Goal: Task Accomplishment & Management: Complete application form

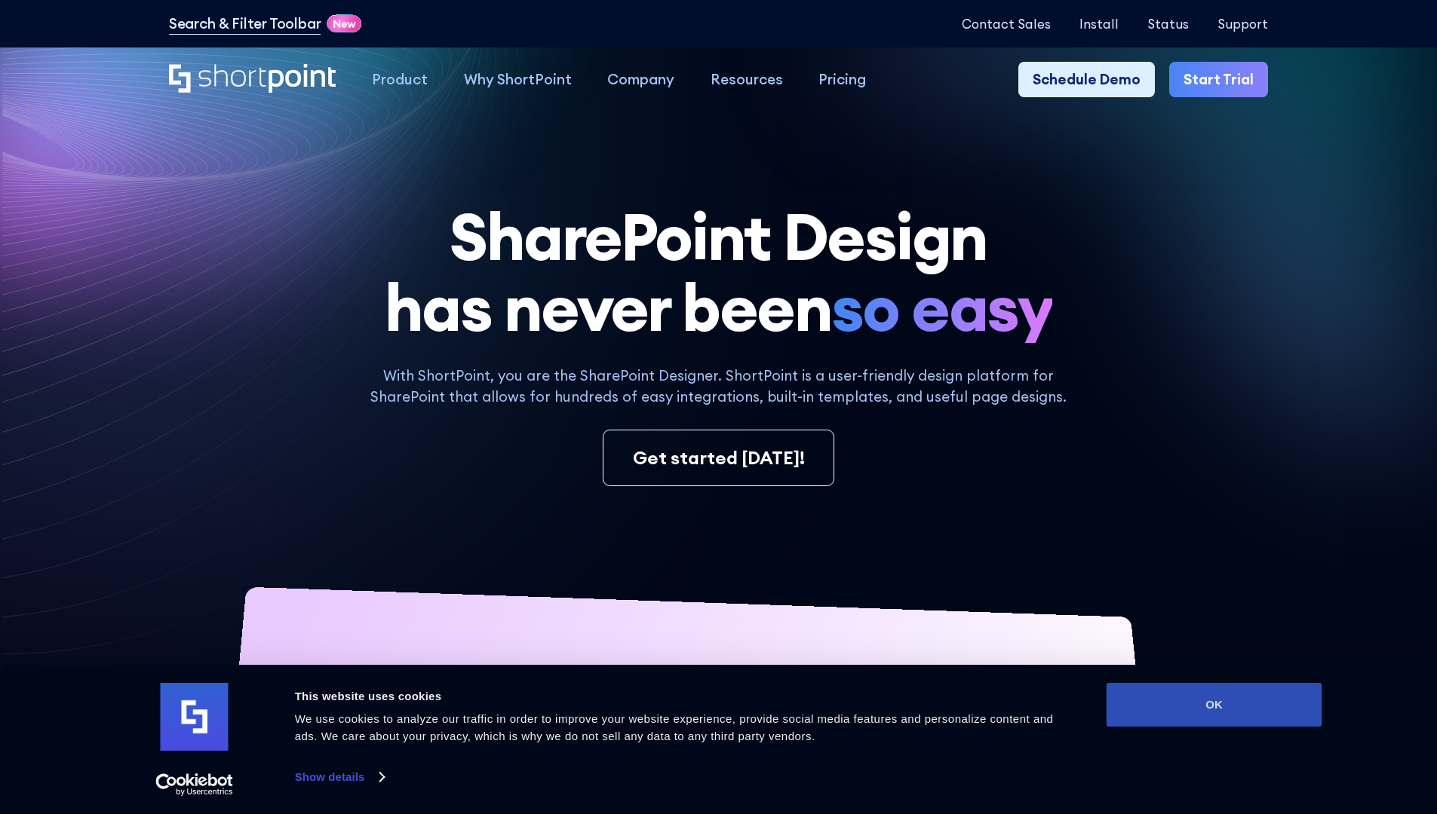
click at [1213, 705] on button "OK" at bounding box center [1214, 705] width 216 height 44
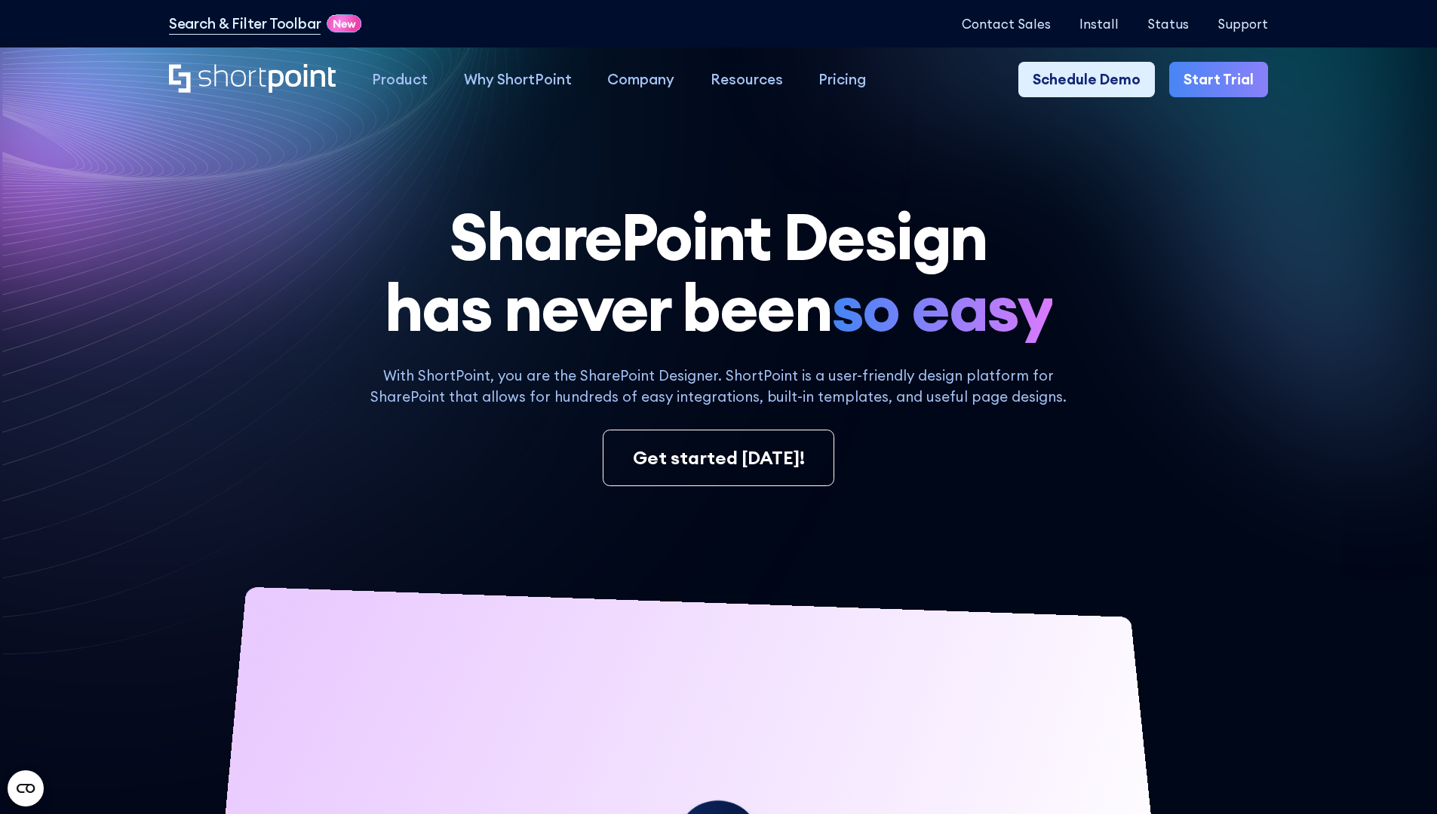
click at [1223, 80] on link "Start Trial" at bounding box center [1218, 80] width 99 height 36
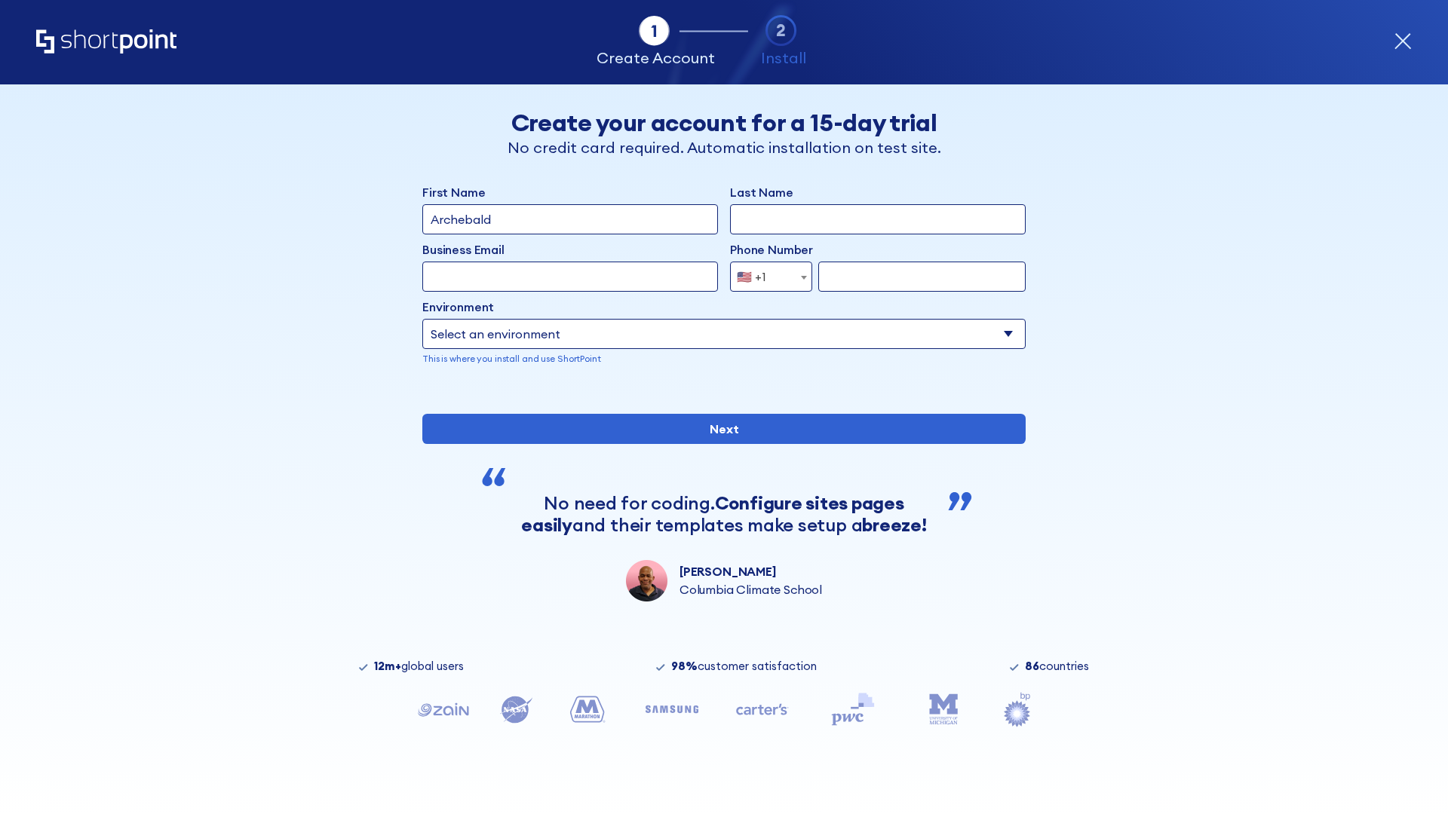
type input "Archebald"
type input "Berkuskv"
type input "2125556789"
select select "Microsoft 365"
type input "2125556789"
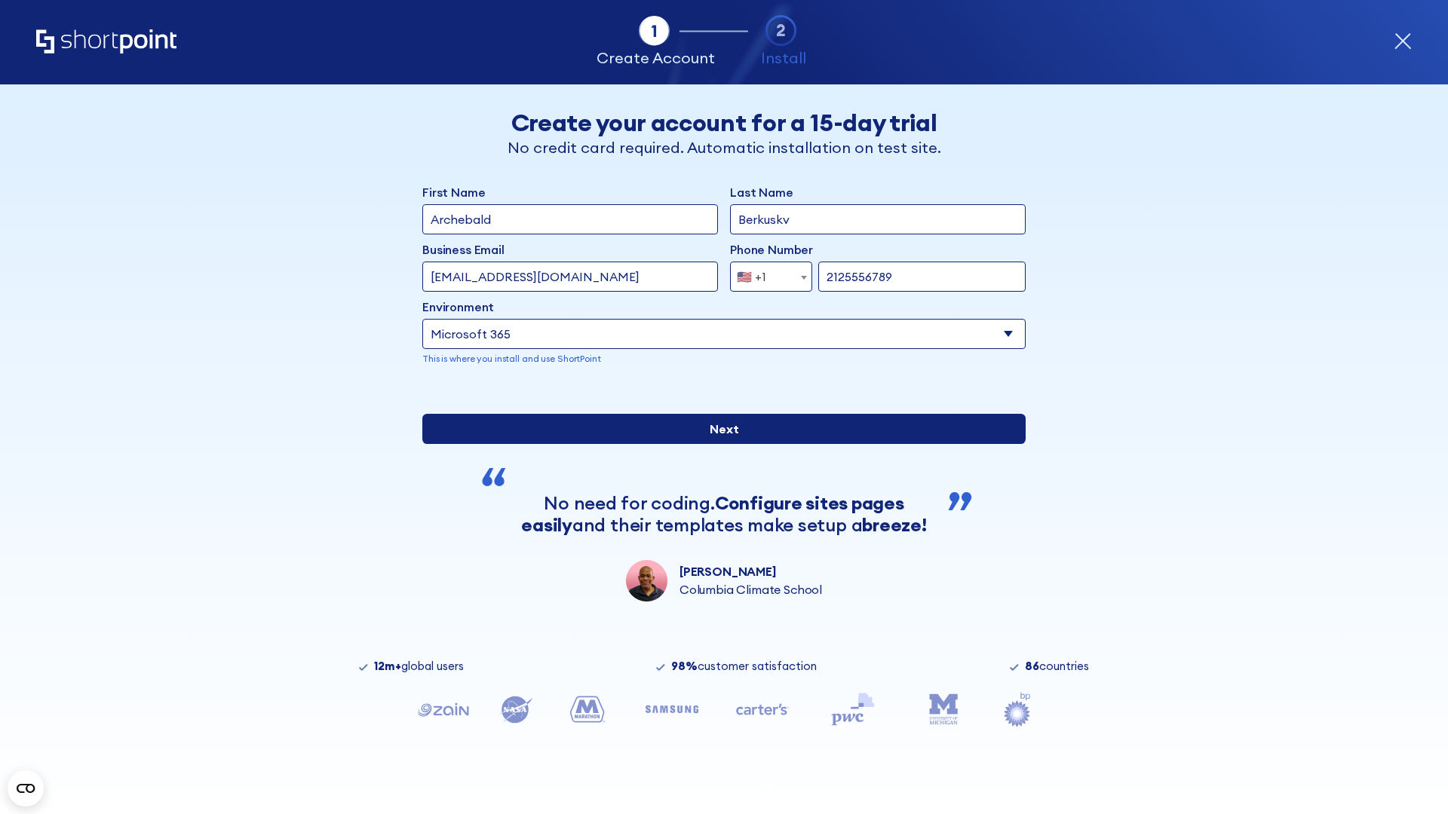
scroll to position [4, 0]
click at [718, 444] on input "Next" at bounding box center [723, 429] width 603 height 30
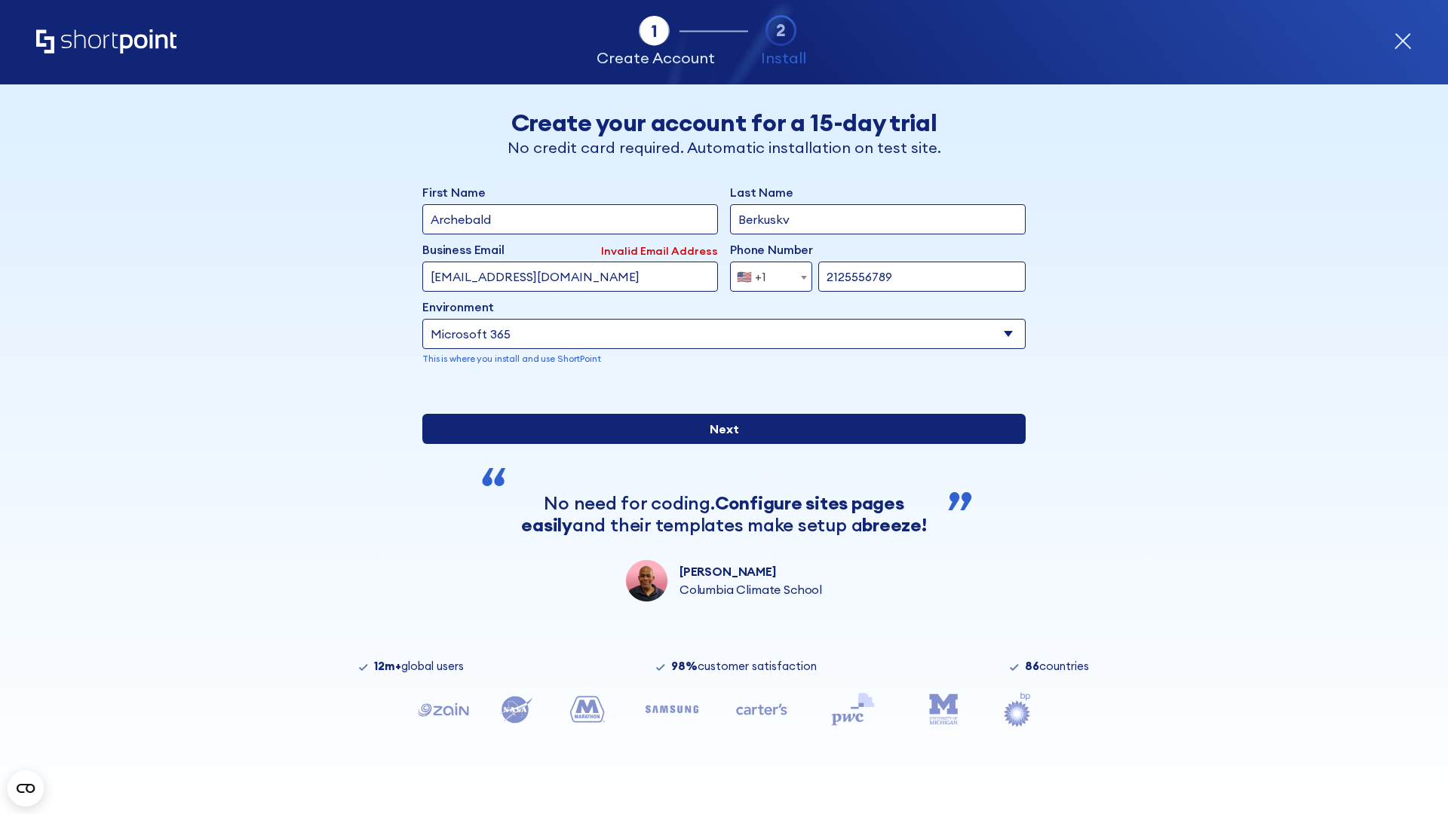
click at [718, 444] on input "Next" at bounding box center [723, 429] width 603 height 30
type input "test@shortpoint.com"
click at [718, 444] on input "Next" at bounding box center [723, 429] width 603 height 30
